Goal: Task Accomplishment & Management: Use online tool/utility

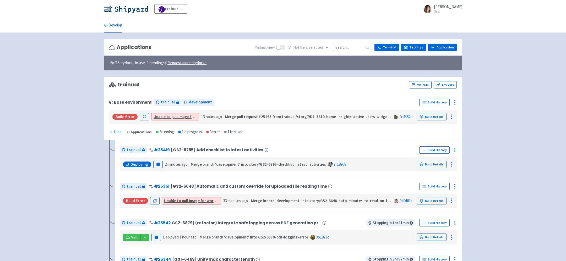
click at [353, 47] on input at bounding box center [352, 47] width 39 height 7
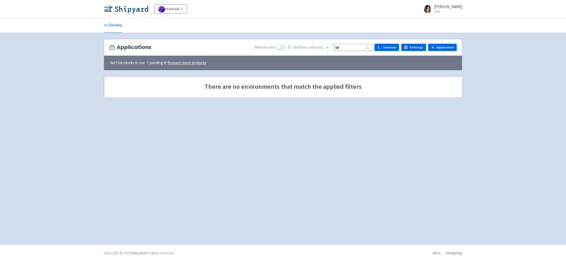
type input "к"
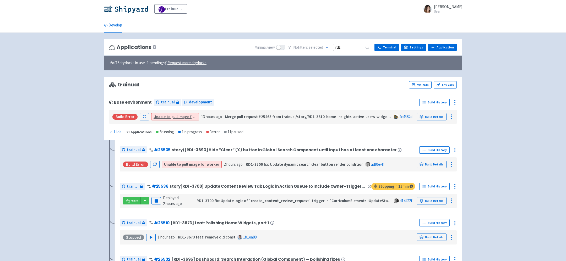
type input "rd1"
click at [146, 199] on button "button" at bounding box center [144, 200] width 9 height 7
click at [162, 210] on link "trainual (admin)" at bounding box center [164, 211] width 49 height 8
click at [155, 201] on rect "button" at bounding box center [156, 201] width 3 height 3
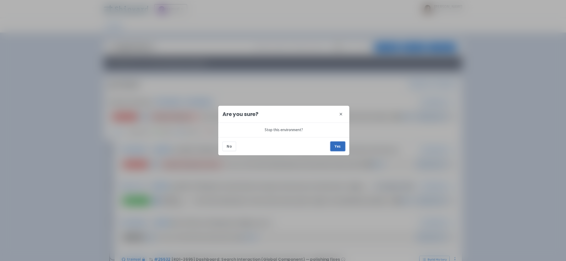
click at [341, 146] on button "Yes" at bounding box center [337, 146] width 15 height 9
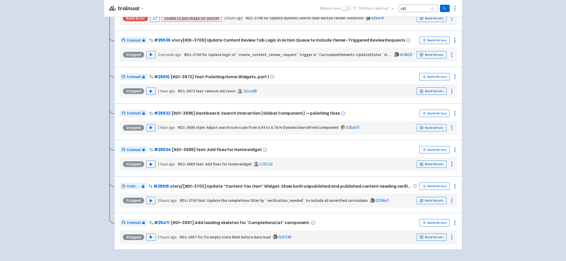
scroll to position [149, 0]
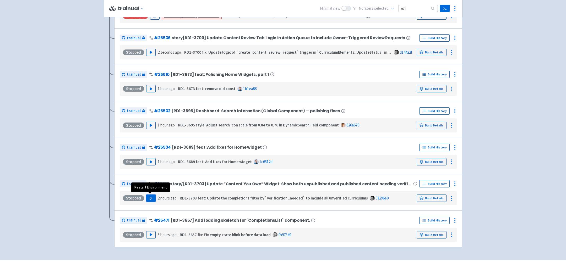
click at [149, 198] on icon "button" at bounding box center [151, 198] width 4 height 4
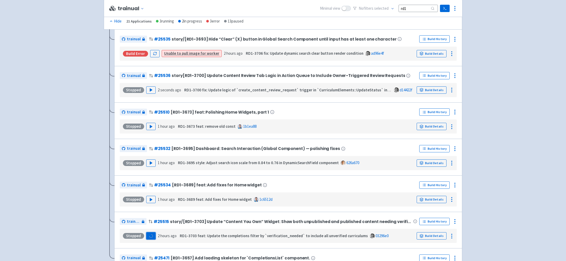
scroll to position [92, 0]
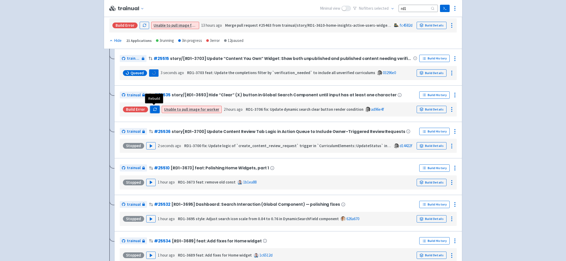
click at [156, 108] on icon "button" at bounding box center [156, 108] width 1 height 1
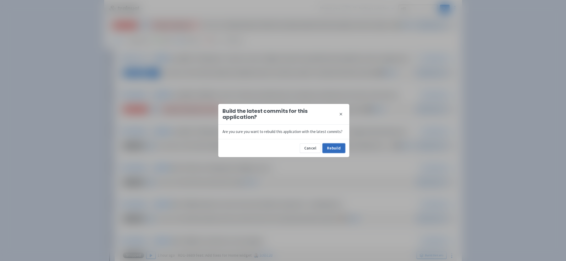
click at [334, 149] on button "Rebuild" at bounding box center [333, 148] width 23 height 9
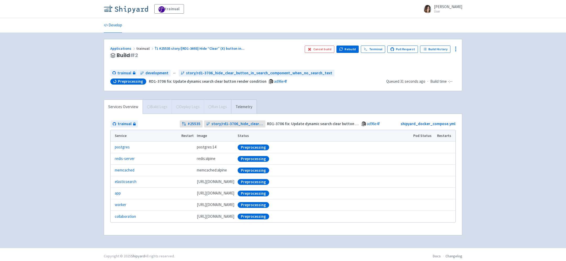
click at [124, 10] on img at bounding box center [126, 9] width 44 height 8
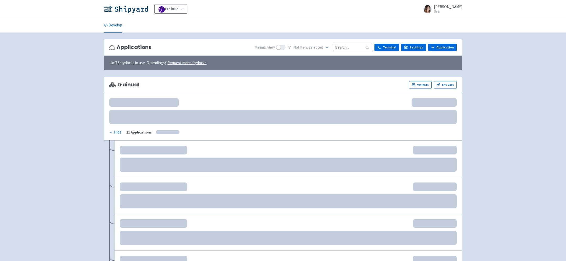
click at [353, 47] on input at bounding box center [352, 47] width 39 height 7
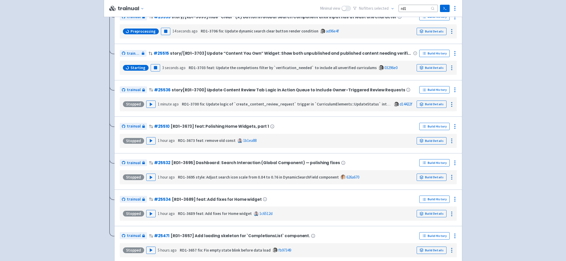
scroll to position [137, 0]
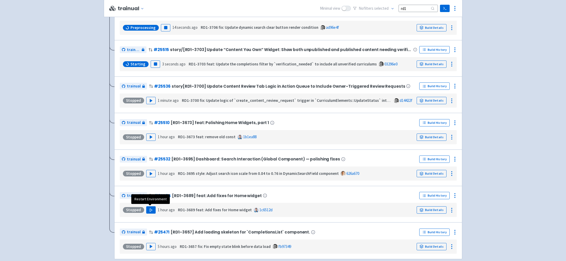
type input "rd1"
click at [148, 211] on button "Play" at bounding box center [150, 209] width 9 height 7
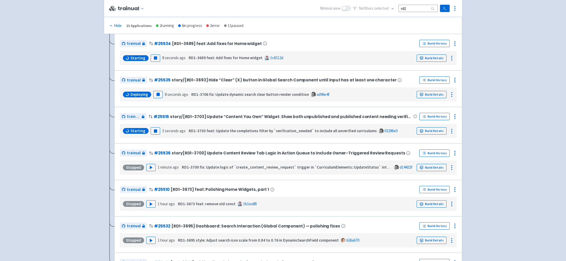
scroll to position [112, 0]
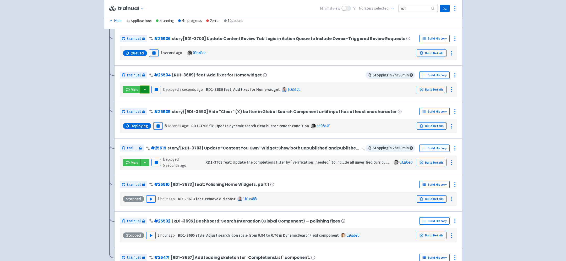
click at [145, 90] on button "button" at bounding box center [144, 89] width 9 height 7
click at [164, 98] on link "trainual (admin)" at bounding box center [164, 100] width 49 height 8
